Goal: Information Seeking & Learning: Understand process/instructions

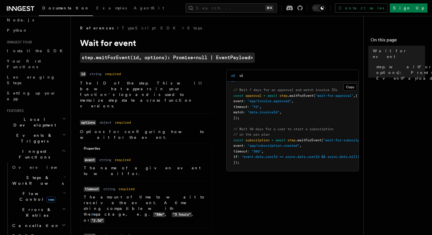
click at [51, 173] on h2 "Steps & Workflows" at bounding box center [38, 181] width 57 height 16
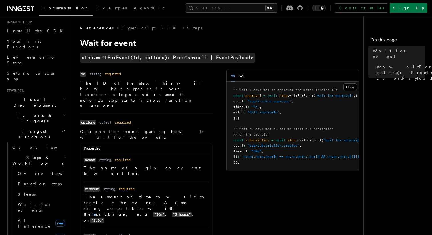
scroll to position [60, 0]
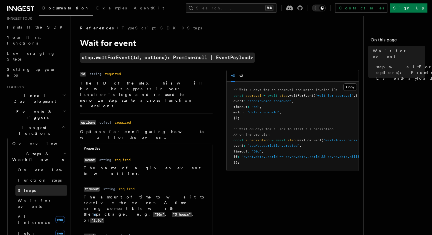
click at [41, 185] on link "Sleeps" at bounding box center [41, 190] width 52 height 10
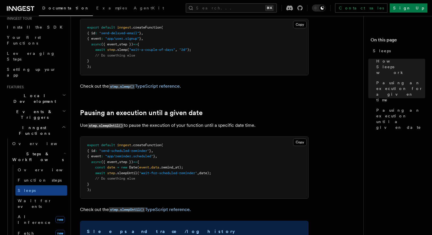
scroll to position [259, 0]
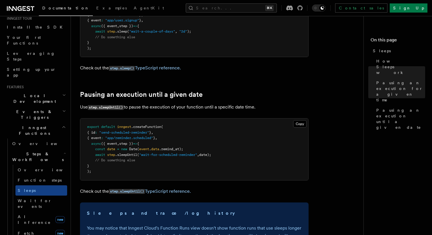
click at [139, 110] on p "Use step.sleepUntil() to pause the execution of your function until a specific …" at bounding box center [194, 107] width 229 height 8
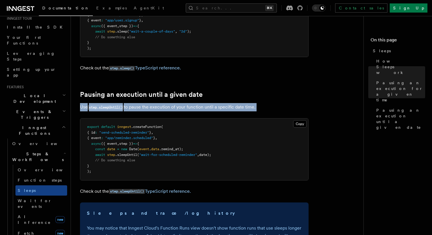
click at [149, 110] on p "Use step.sleepUntil() to pause the execution of your function until a specific …" at bounding box center [194, 107] width 229 height 8
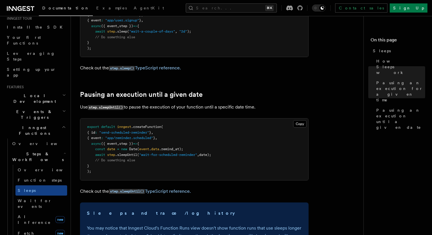
click at [149, 110] on p "Use step.sleepUntil() to pause the execution of your function until a specific …" at bounding box center [194, 107] width 229 height 8
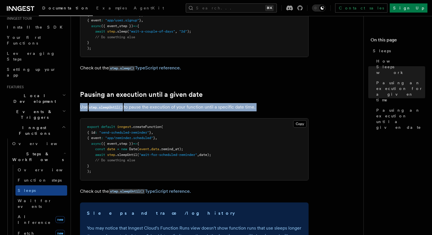
click at [155, 110] on p "Use step.sleepUntil() to pause the execution of your function until a specific …" at bounding box center [194, 107] width 229 height 8
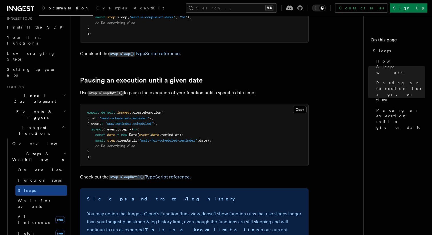
scroll to position [273, 0]
drag, startPoint x: 217, startPoint y: 142, endPoint x: 95, endPoint y: 138, distance: 122.6
click at [95, 138] on pre "export default inngest .createFunction ( { id : "send-scheduled-reminder" } , {…" at bounding box center [194, 135] width 228 height 62
copy code "const date = new Date ( event . data .remind_at); await step .sleepUntil ( "wai…"
click at [222, 115] on pre "export default inngest .createFunction ( { id : "send-scheduled-reminder" } , {…" at bounding box center [194, 135] width 228 height 62
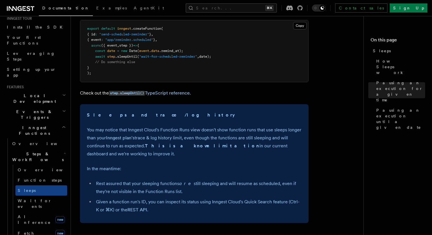
scroll to position [353, 0]
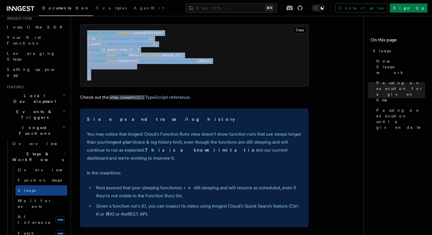
drag, startPoint x: 87, startPoint y: 35, endPoint x: 127, endPoint y: 82, distance: 61.6
click at [127, 82] on pre "export default inngest .createFunction ( { id : "send-scheduled-reminder" } , {…" at bounding box center [194, 56] width 228 height 62
copy code "export default inngest .createFunction ( { id : "send-scheduled-reminder" } , {…"
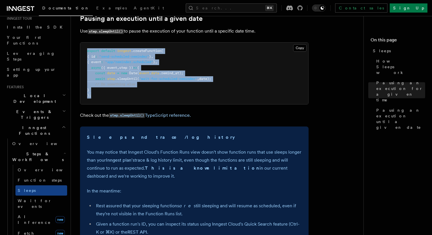
scroll to position [319, 0]
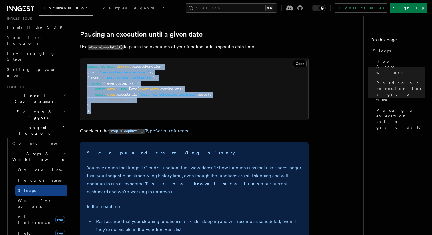
click at [203, 95] on span "date);" at bounding box center [205, 95] width 12 height 4
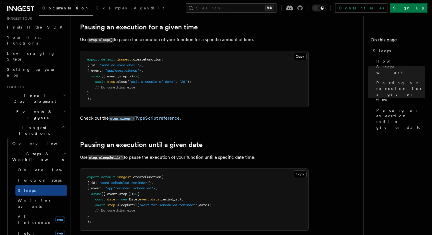
scroll to position [207, 0]
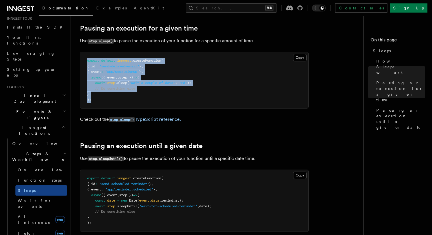
drag, startPoint x: 114, startPoint y: 102, endPoint x: 84, endPoint y: 58, distance: 53.6
click at [84, 58] on pre "export default inngest .createFunction ( { id : "send-delayed-email" } , { even…" at bounding box center [194, 80] width 228 height 56
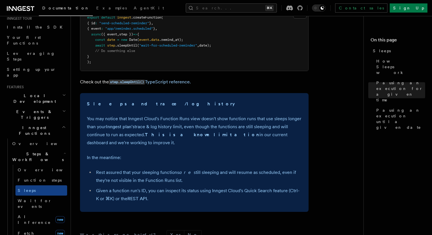
scroll to position [420, 0]
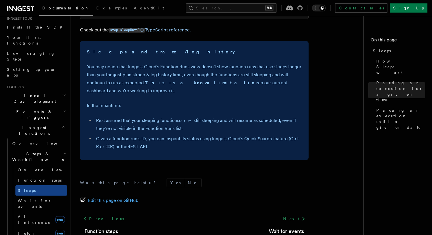
click at [237, 77] on p "You may notice that Inngest Cloud's Function Runs view doesn't show function ru…" at bounding box center [194, 79] width 215 height 32
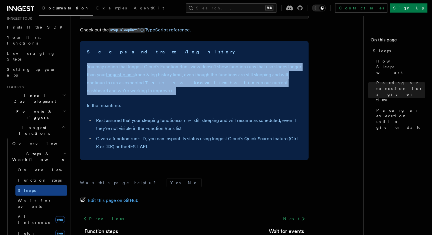
click at [239, 77] on p "You may notice that Inngest Cloud's Function Runs view doesn't show function ru…" at bounding box center [194, 79] width 215 height 32
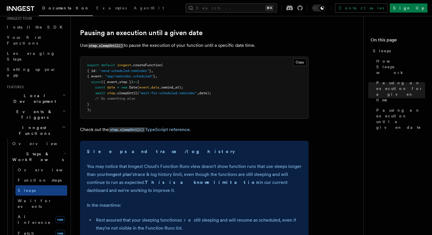
scroll to position [304, 0]
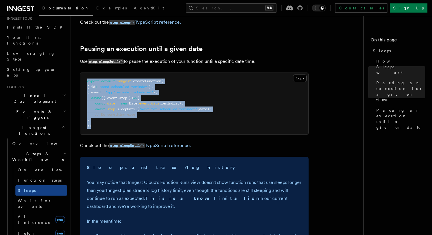
drag, startPoint x: 109, startPoint y: 131, endPoint x: 87, endPoint y: 82, distance: 54.1
click at [87, 82] on pre "export default inngest .createFunction ( { id : "send-scheduled-reminder" } , {…" at bounding box center [194, 104] width 228 height 62
click at [87, 82] on span "export" at bounding box center [93, 81] width 12 height 4
drag, startPoint x: 105, startPoint y: 128, endPoint x: 86, endPoint y: 81, distance: 50.1
click at [86, 81] on pre "export default inngest .createFunction ( { id : "send-scheduled-reminder" } , {…" at bounding box center [194, 104] width 228 height 62
